Goal: Book appointment/travel/reservation

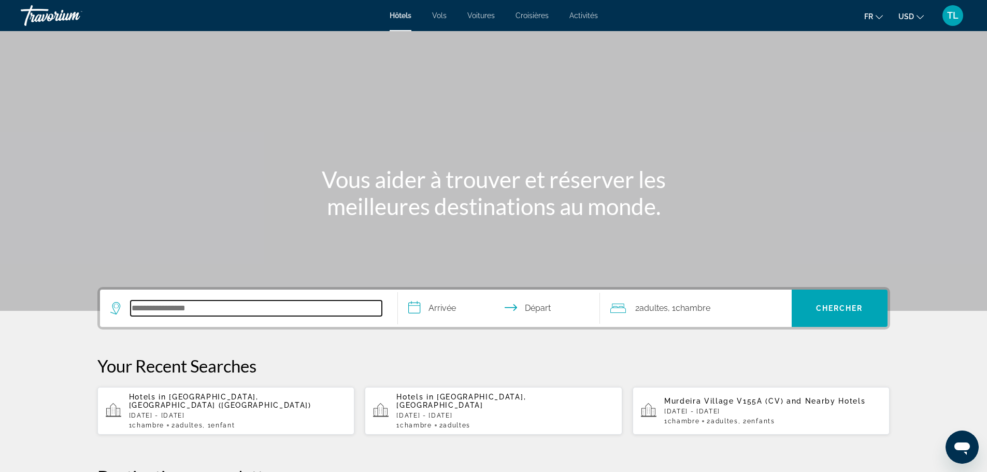
click at [195, 311] on input "Search hotel destination" at bounding box center [256, 309] width 251 height 16
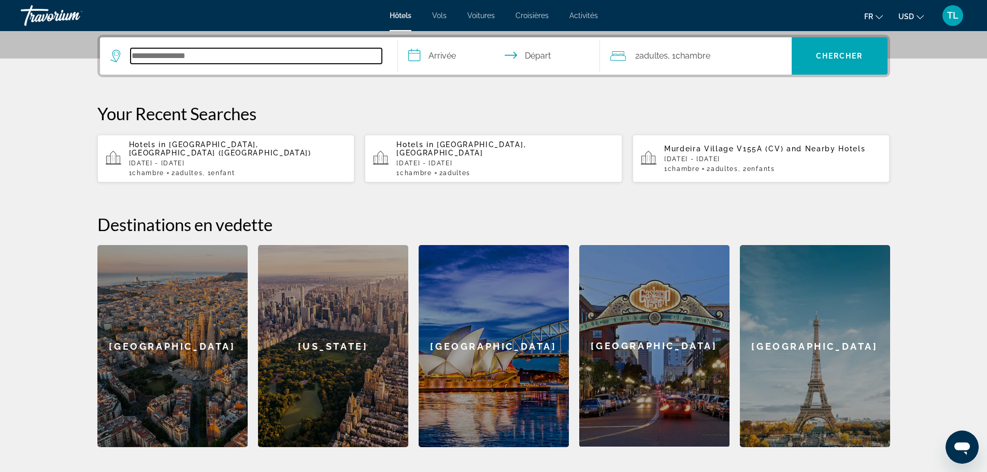
scroll to position [253, 0]
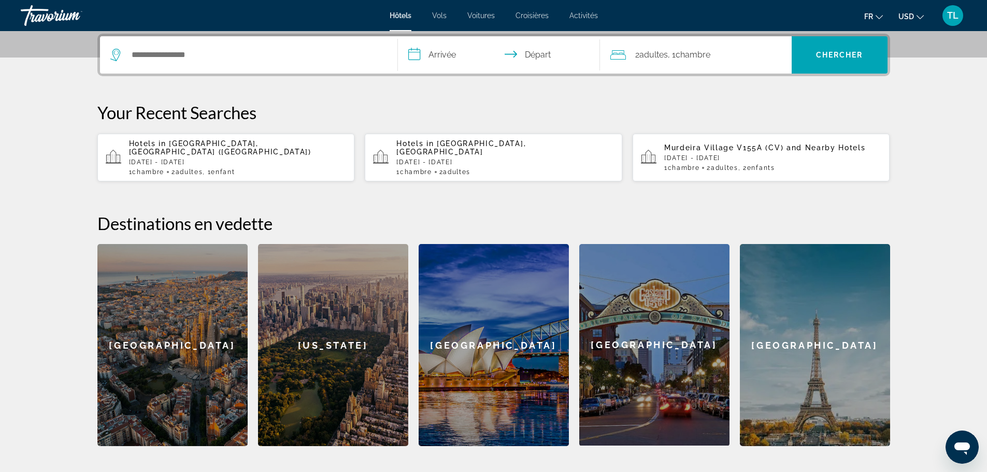
click at [573, 12] on span "Activités" at bounding box center [584, 15] width 29 height 8
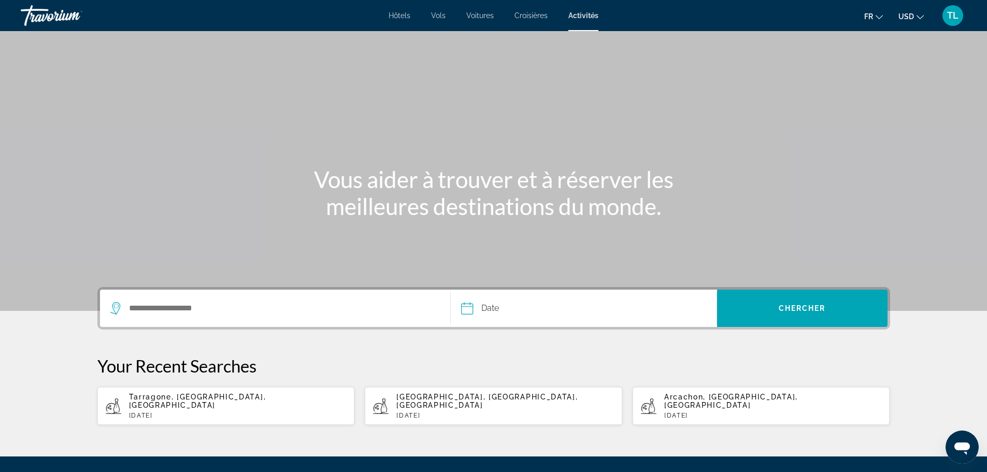
click at [289, 299] on div "Search widget" at bounding box center [275, 308] width 330 height 37
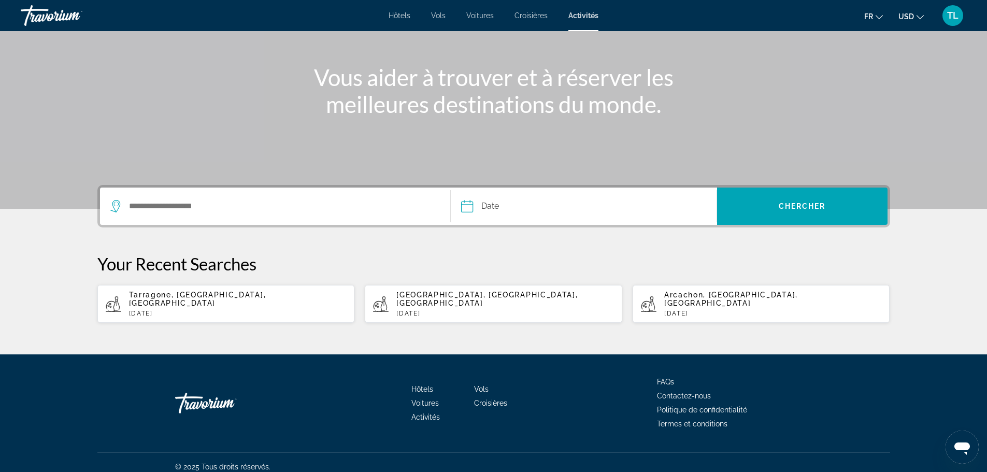
scroll to position [103, 0]
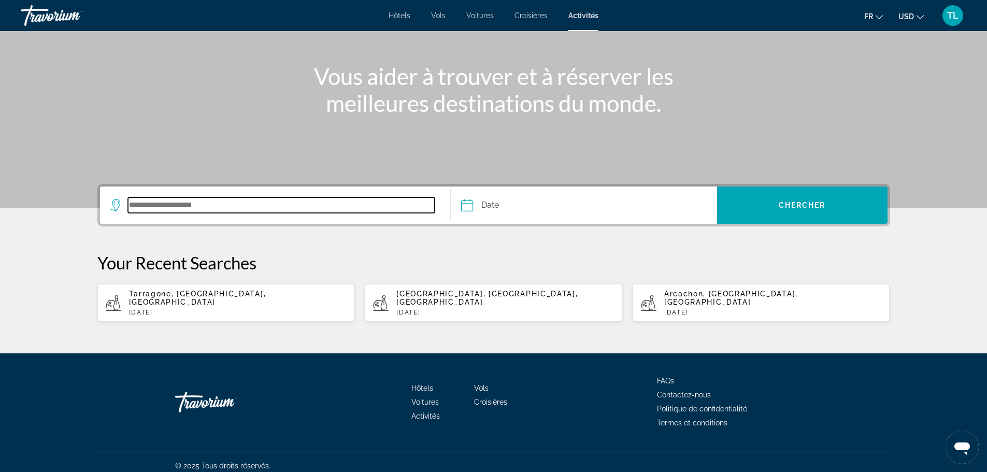
click at [269, 211] on input "Search destination" at bounding box center [281, 205] width 307 height 16
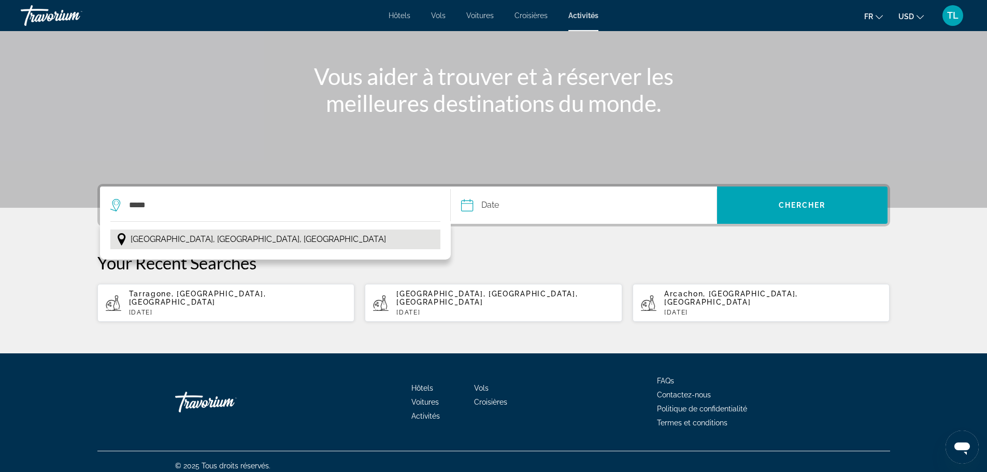
click at [232, 234] on span "[GEOGRAPHIC_DATA], [GEOGRAPHIC_DATA], [GEOGRAPHIC_DATA]" at bounding box center [258, 239] width 255 height 15
type input "**********"
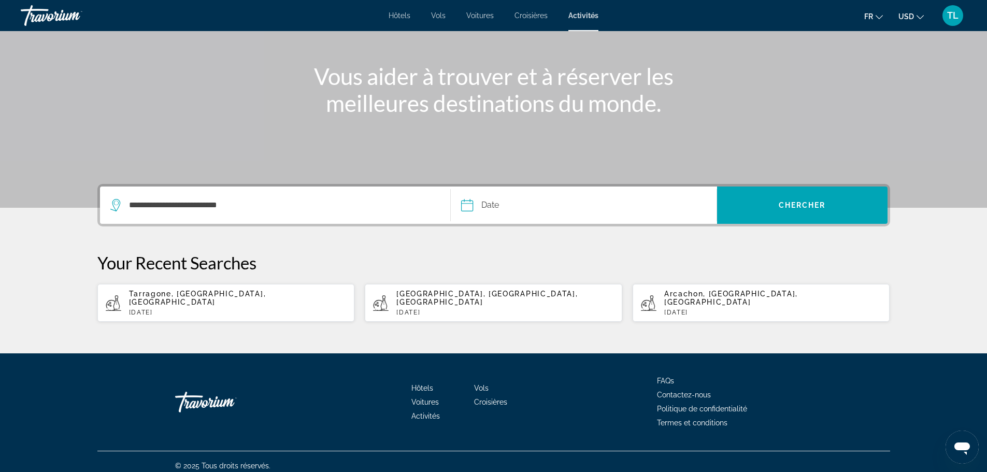
click at [498, 209] on input "Date" at bounding box center [525, 207] width 132 height 40
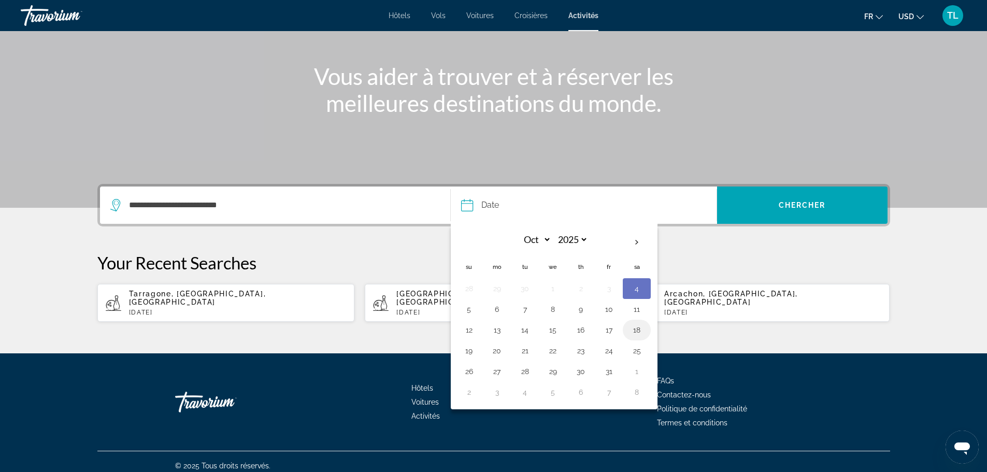
click at [641, 333] on button "18" at bounding box center [637, 330] width 17 height 15
type input "**********"
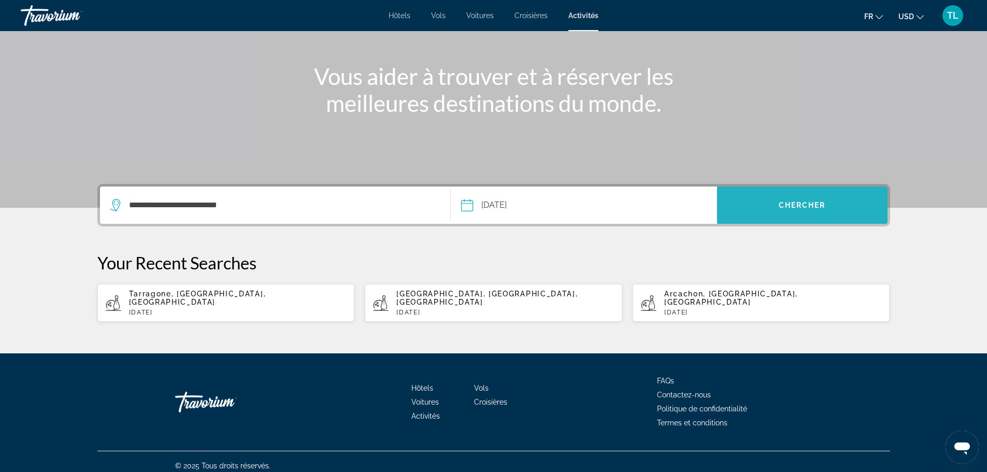
click at [762, 218] on span "Search" at bounding box center [802, 205] width 170 height 37
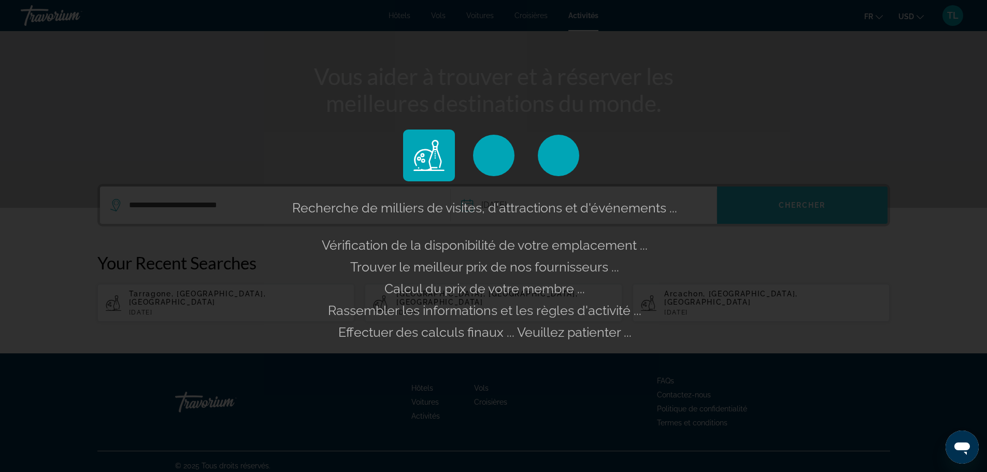
click at [762, 218] on app-landing "**********" at bounding box center [493, 109] width 987 height 425
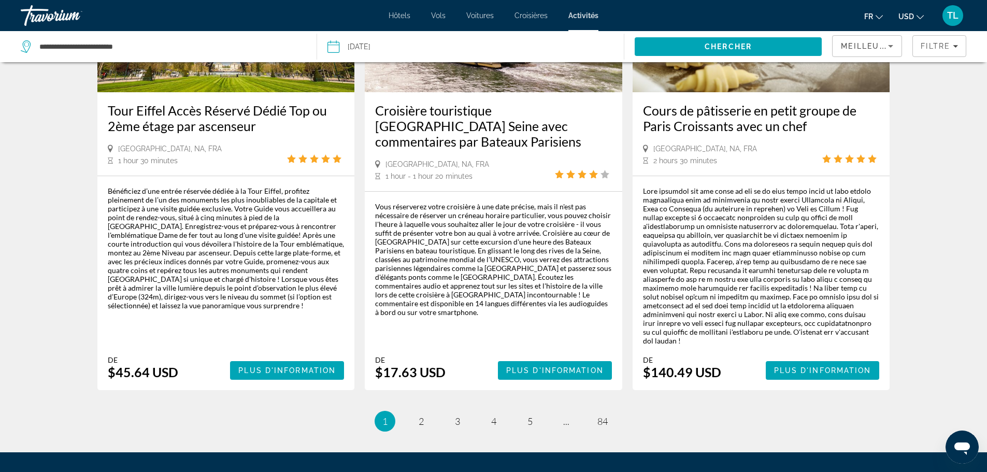
scroll to position [1676, 0]
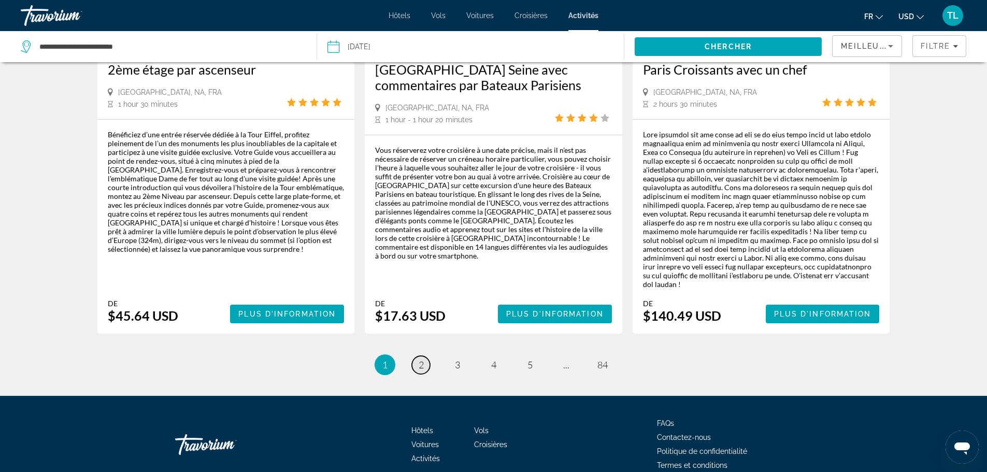
click at [423, 359] on span "2" at bounding box center [421, 364] width 5 height 11
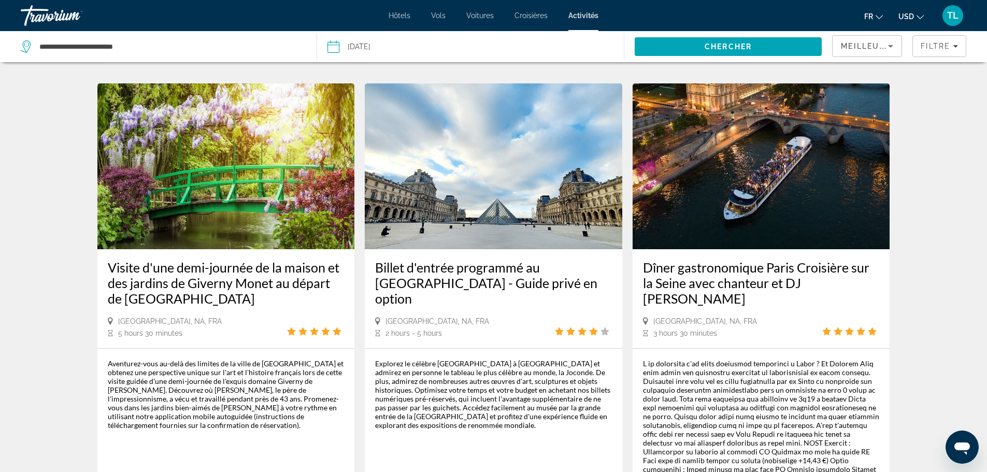
scroll to position [443, 0]
